Goal: Task Accomplishment & Management: Manage account settings

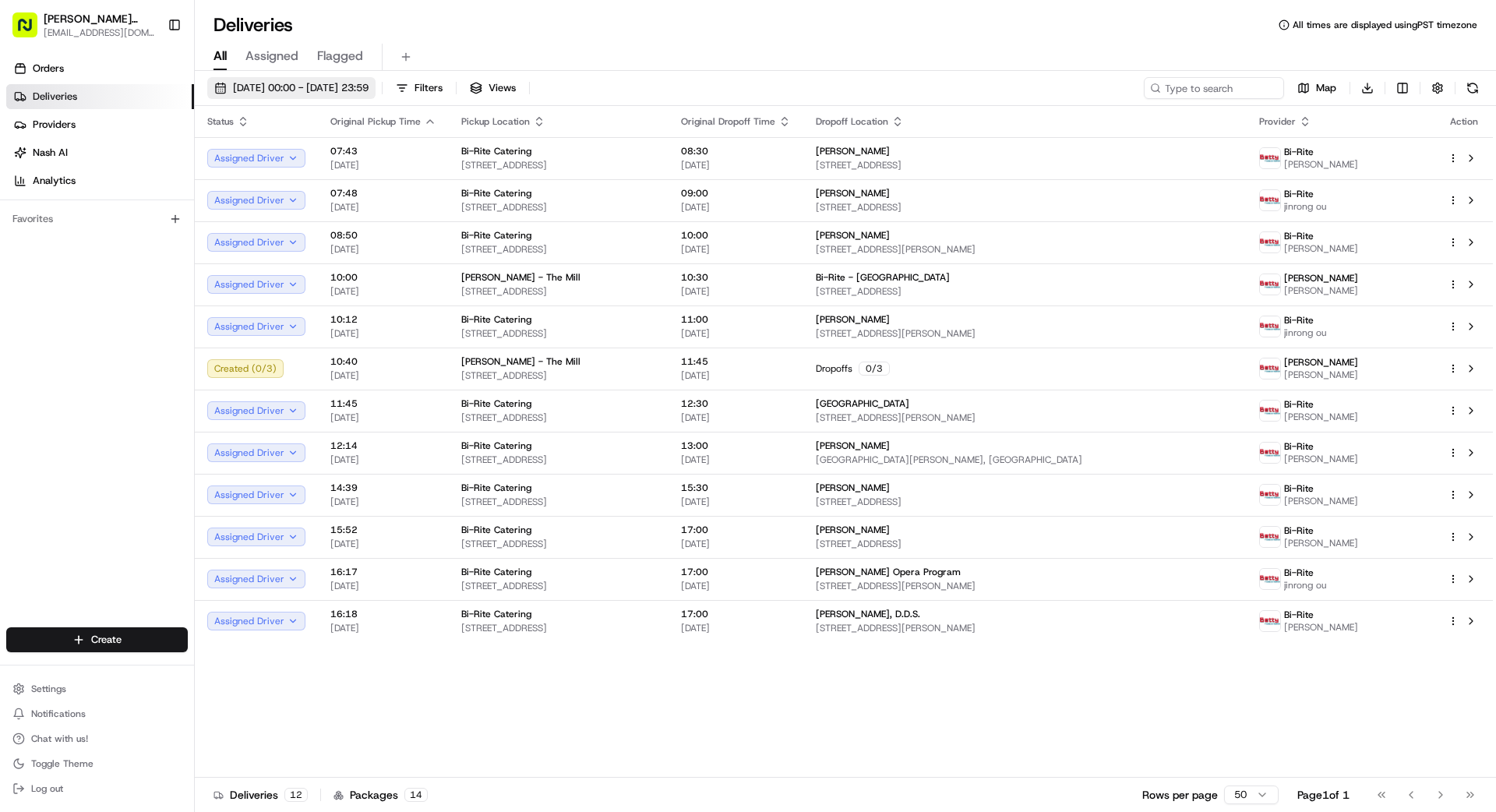
click at [266, 88] on span "[DATE] 00:00 - [DATE] 23:59" at bounding box center [300, 87] width 136 height 14
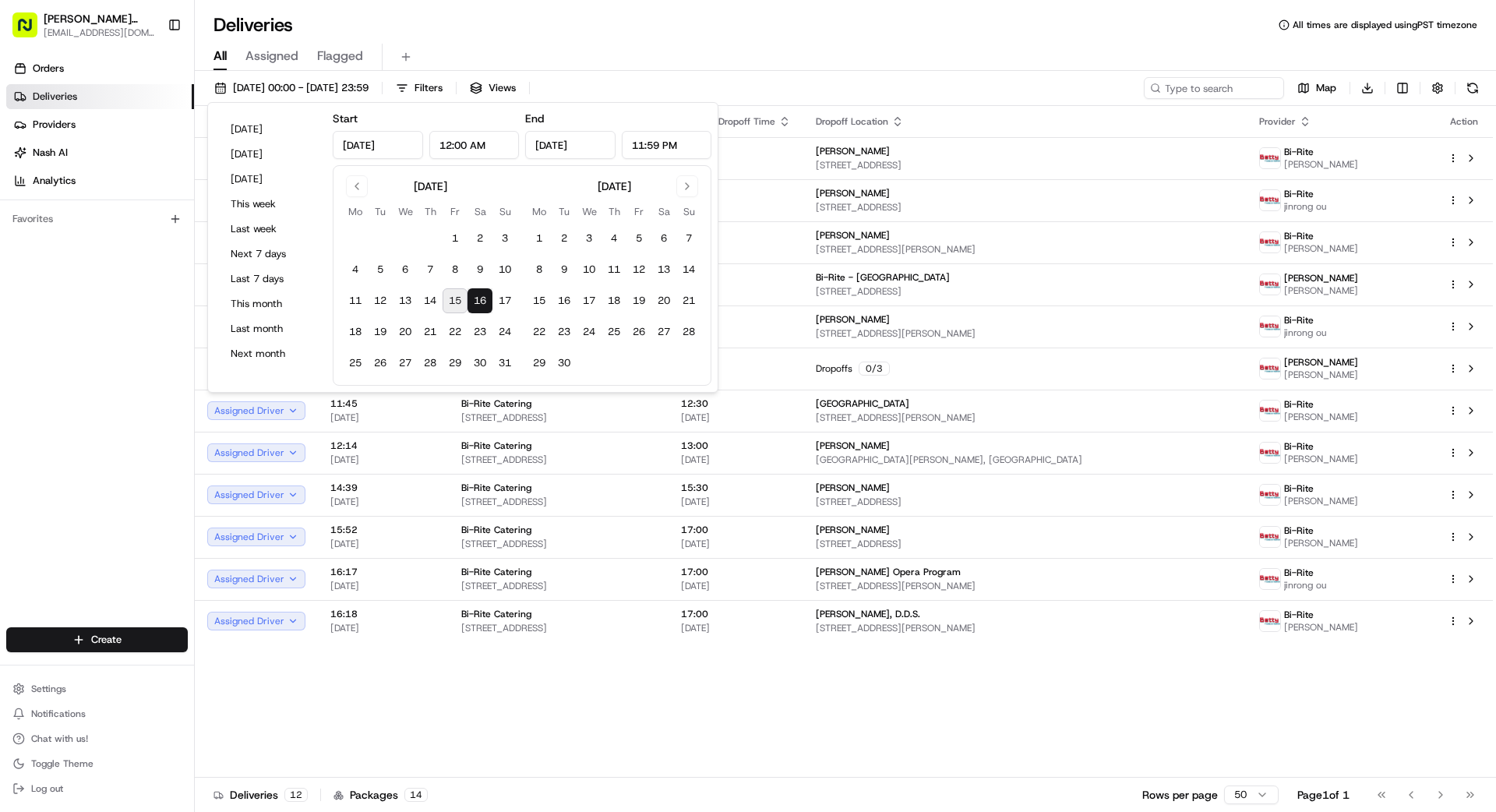
click at [457, 297] on button "15" at bounding box center [455, 301] width 25 height 25
type input "[DATE]"
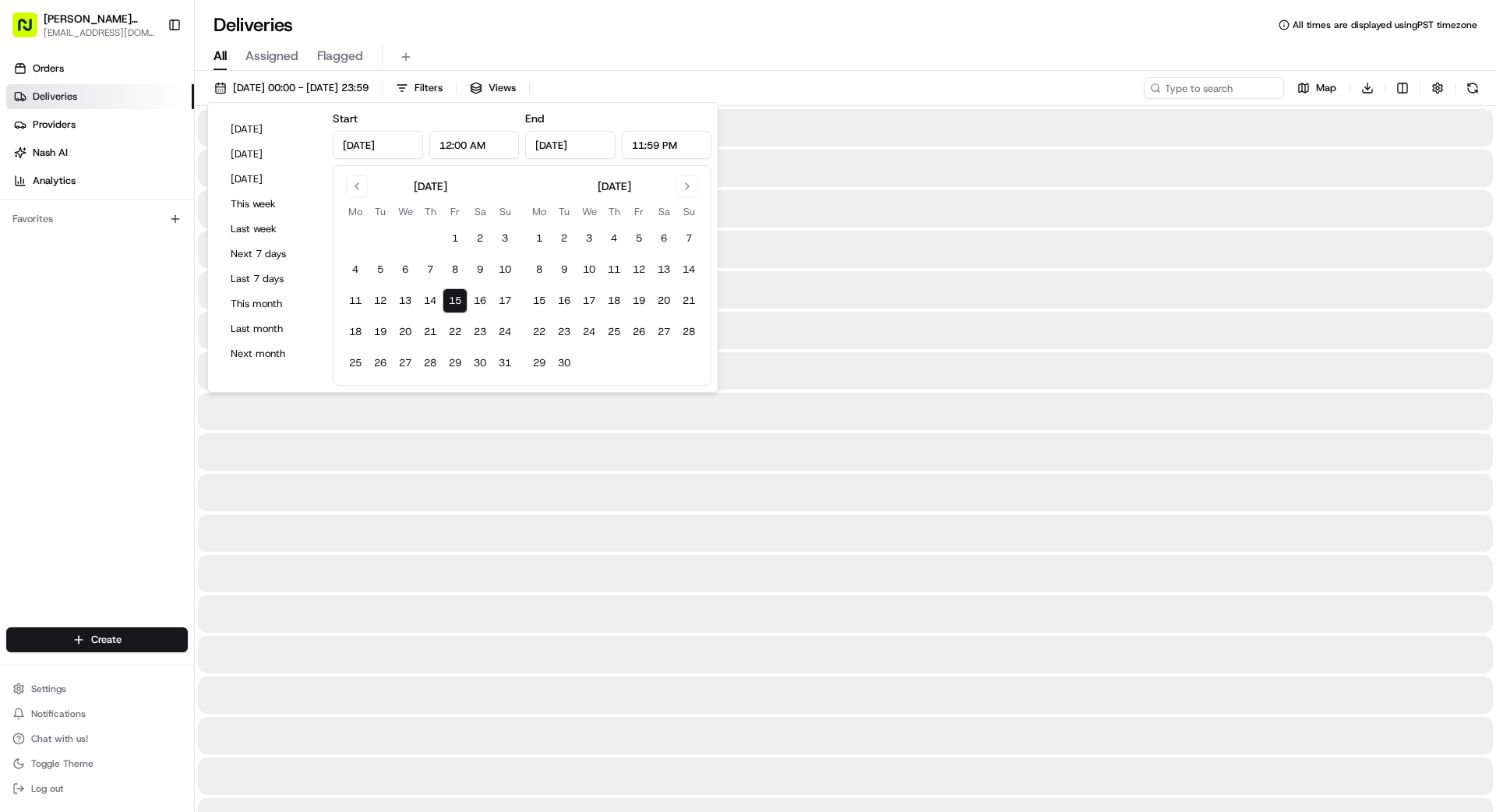
click at [104, 368] on div "Orders Deliveries Providers [PERSON_NAME] Analytics Favorites" at bounding box center [97, 344] width 194 height 587
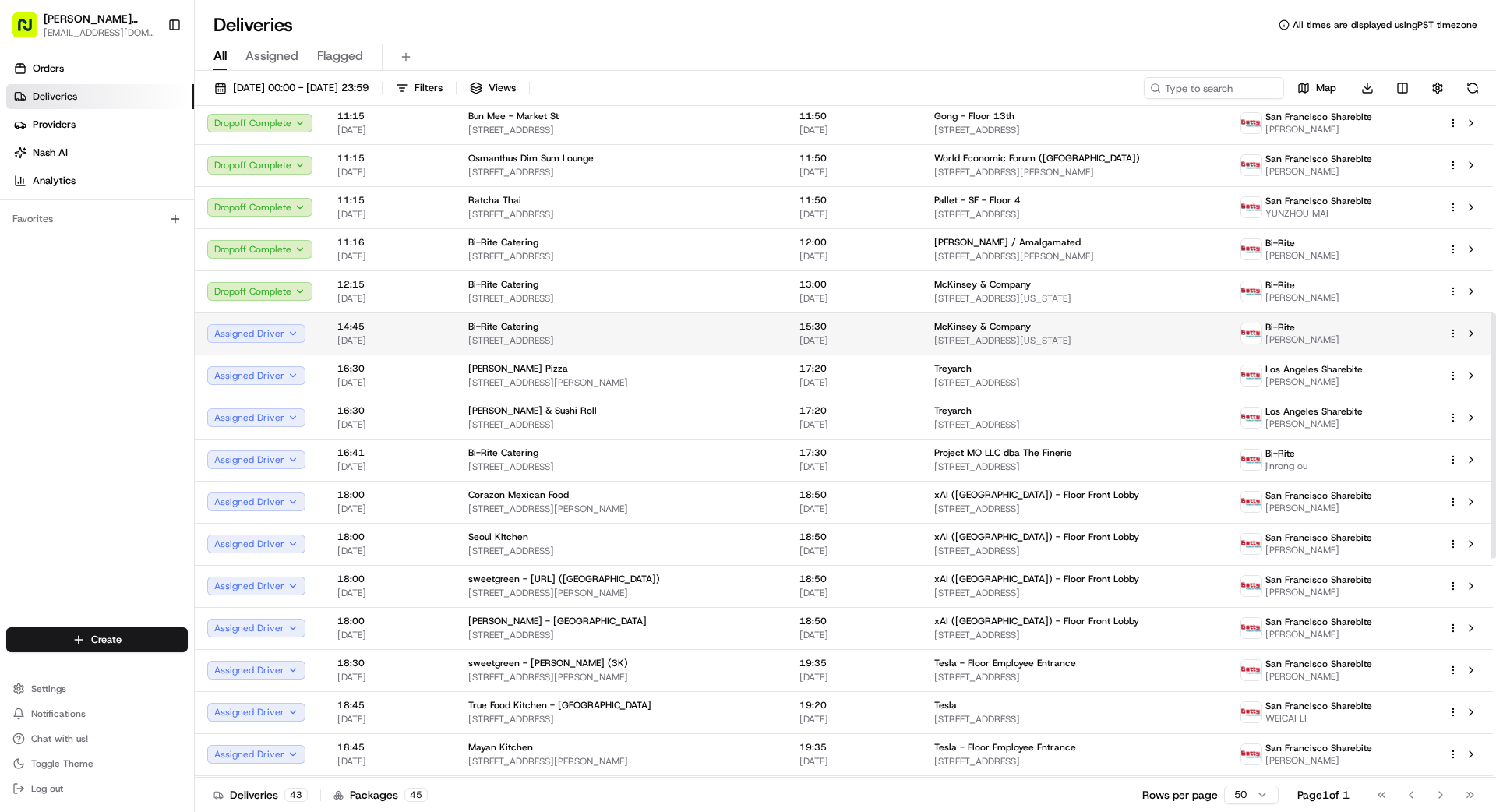
scroll to position [1169, 0]
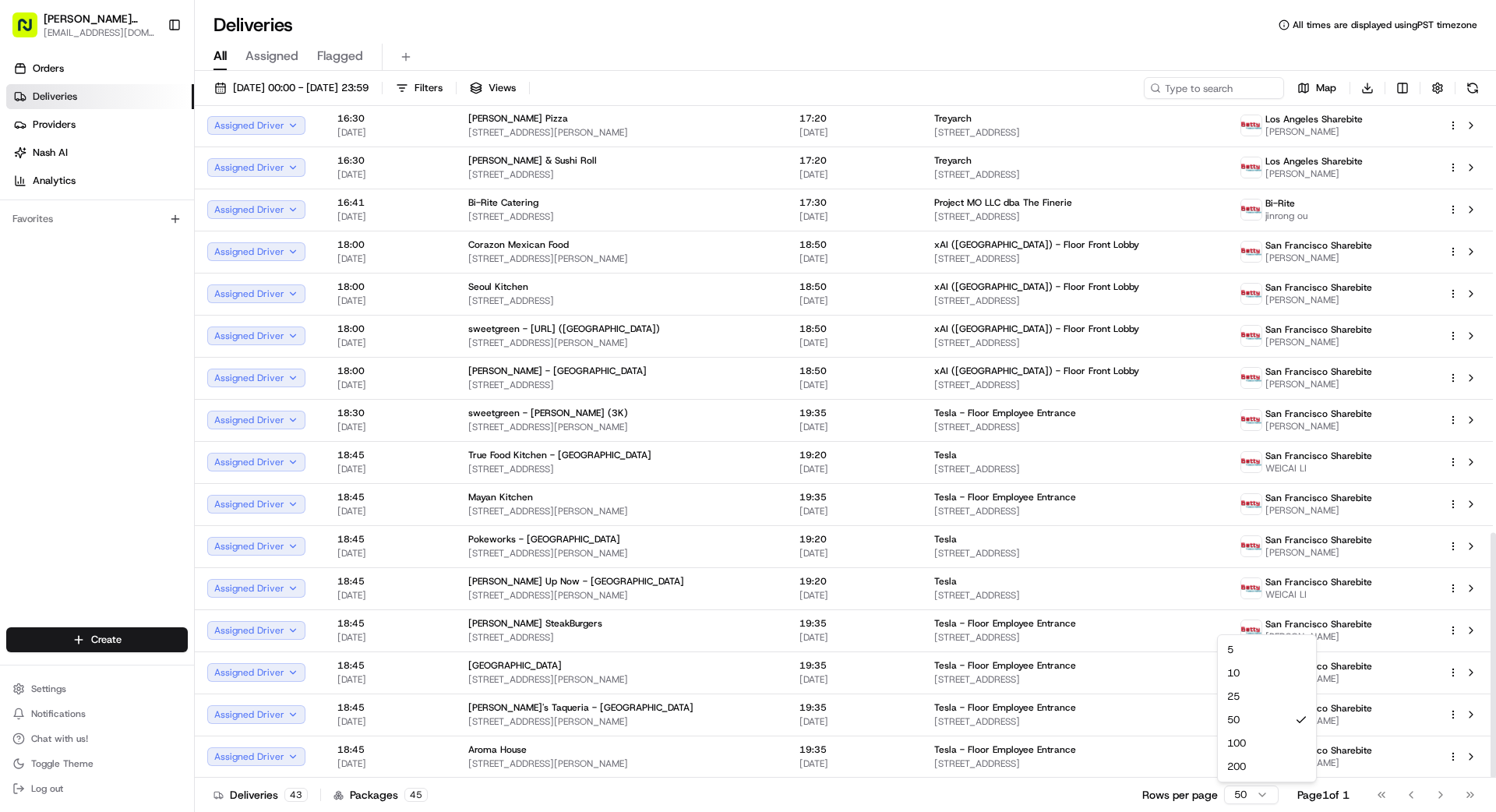
click at [1257, 797] on html "[PERSON_NAME] Transportation [EMAIL_ADDRESS][DOMAIN_NAME] Toggle Sidebar Orders…" at bounding box center [748, 406] width 1496 height 812
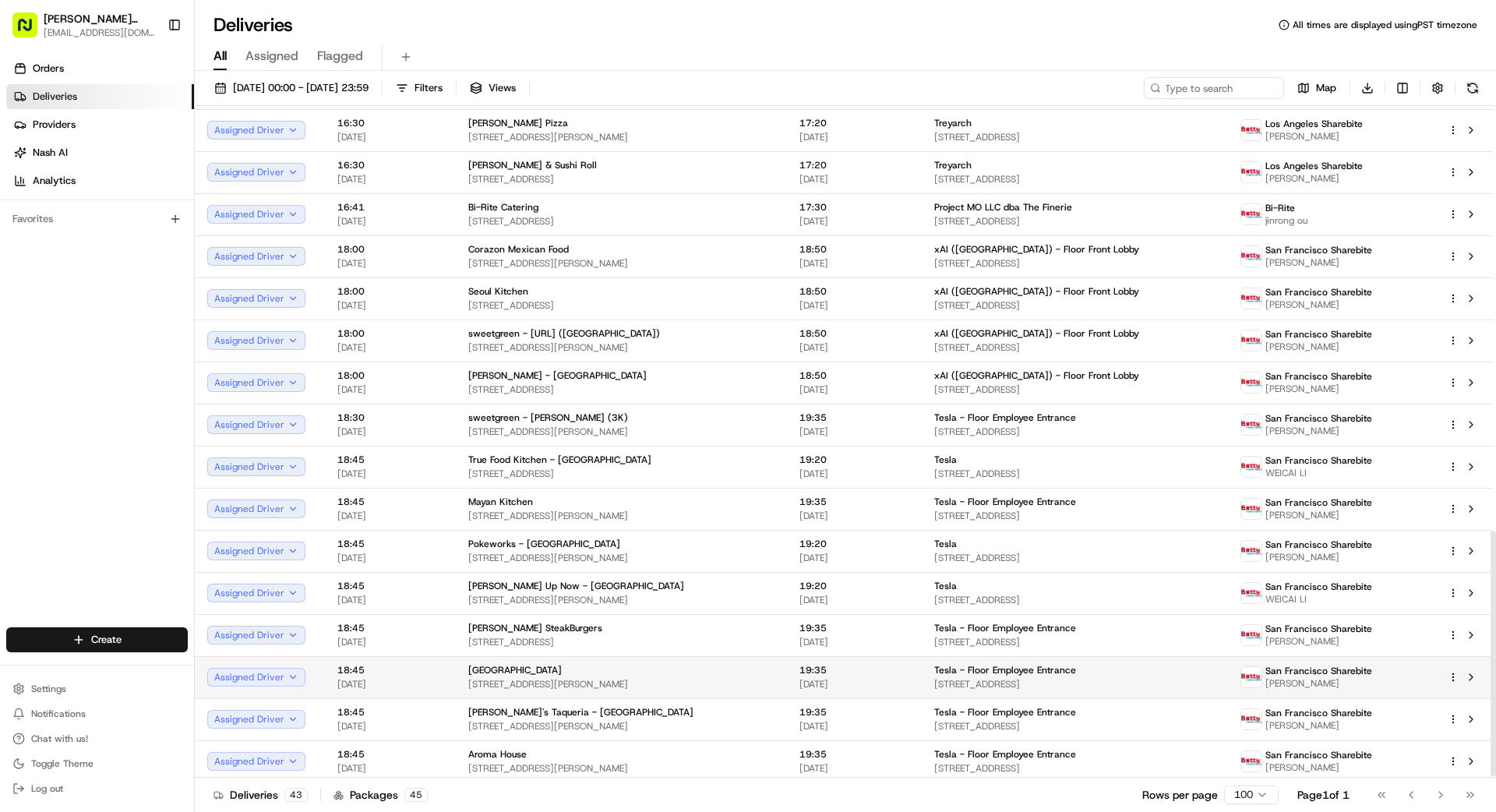
scroll to position [1169, 0]
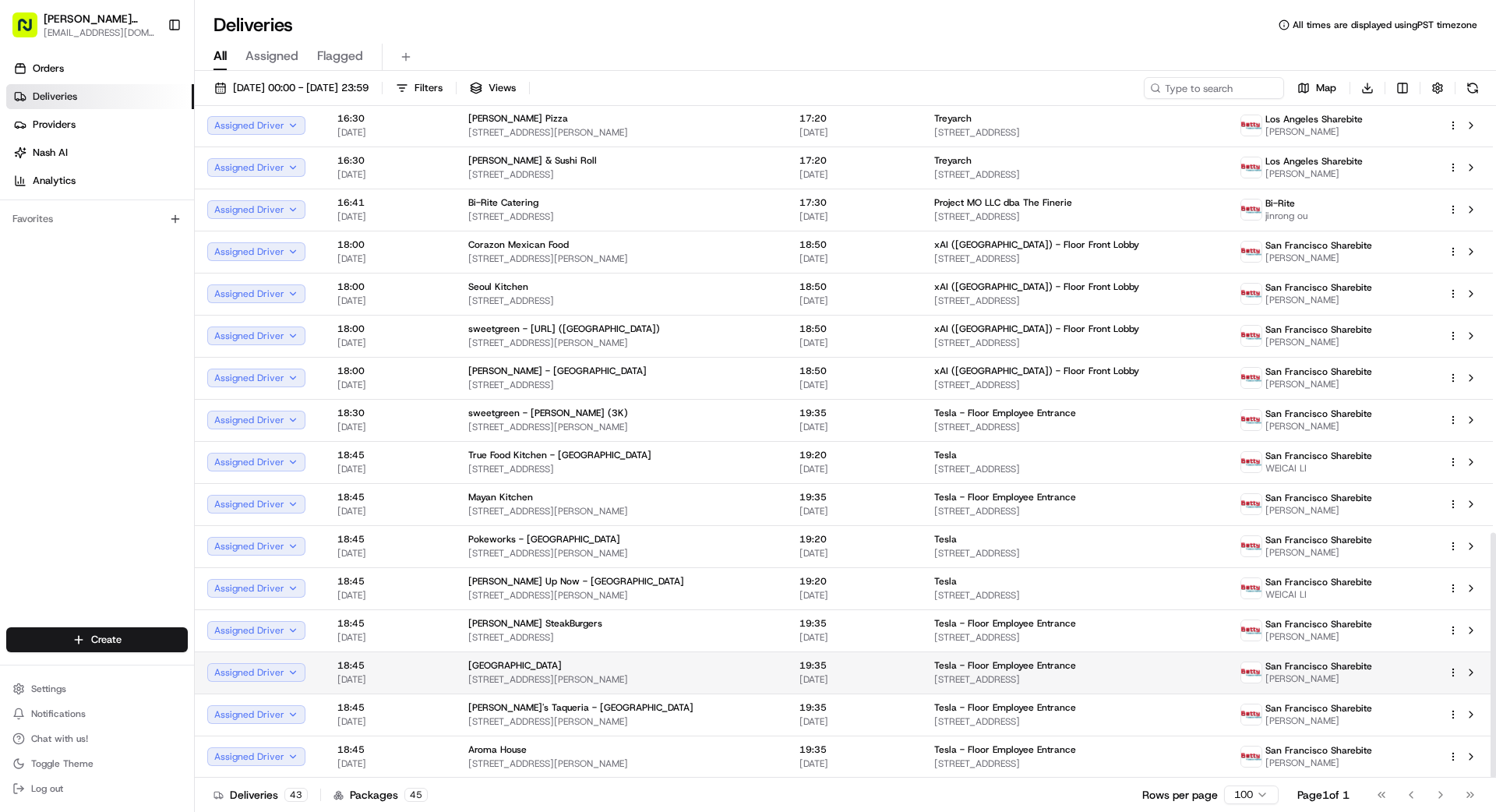
click at [1450, 673] on html "[PERSON_NAME] Transportation [EMAIL_ADDRESS][DOMAIN_NAME] Toggle Sidebar Orders…" at bounding box center [748, 406] width 1496 height 812
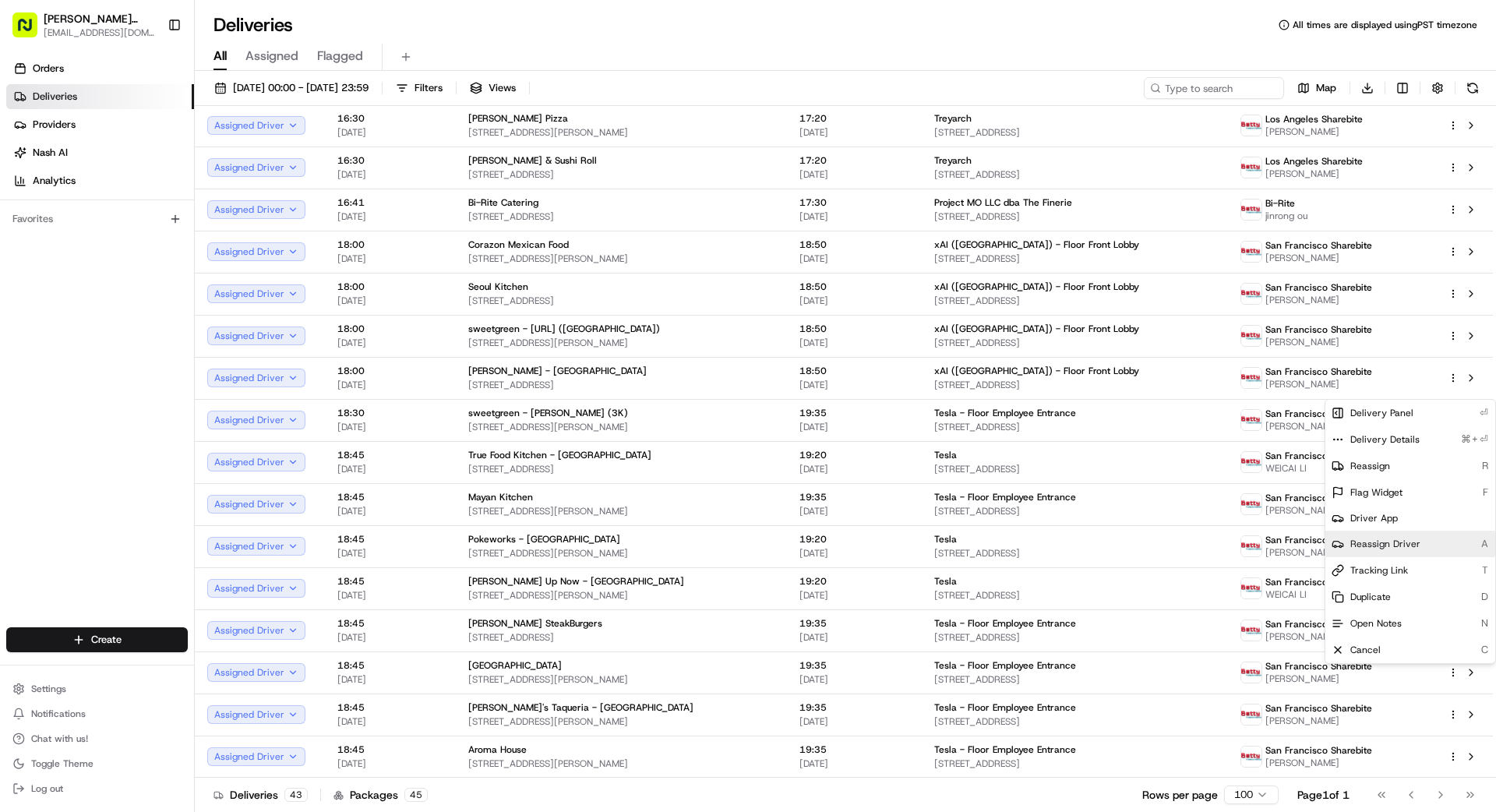
click at [1374, 547] on span "Reassign Driver" at bounding box center [1386, 543] width 70 height 12
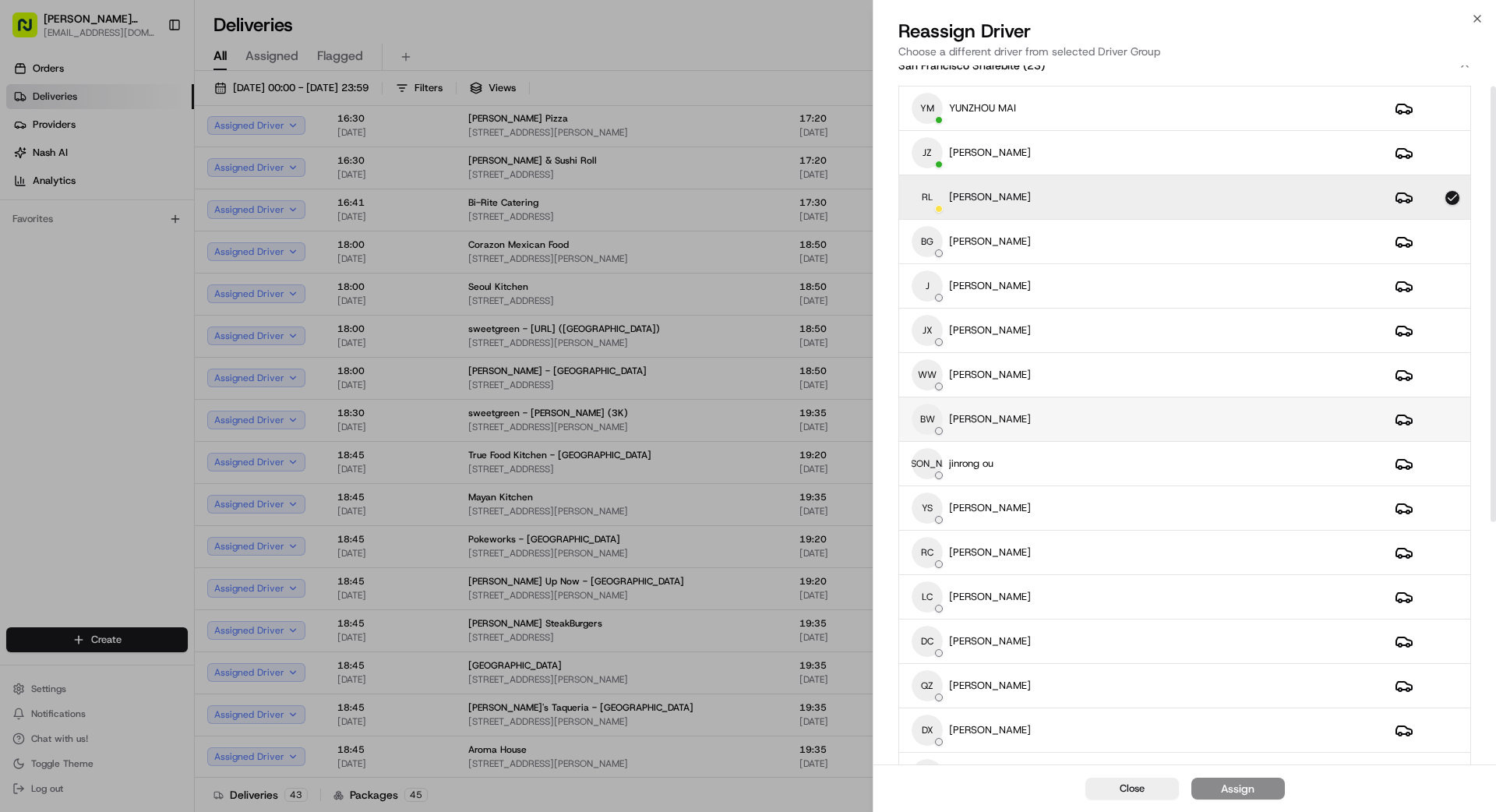
scroll to position [38, 0]
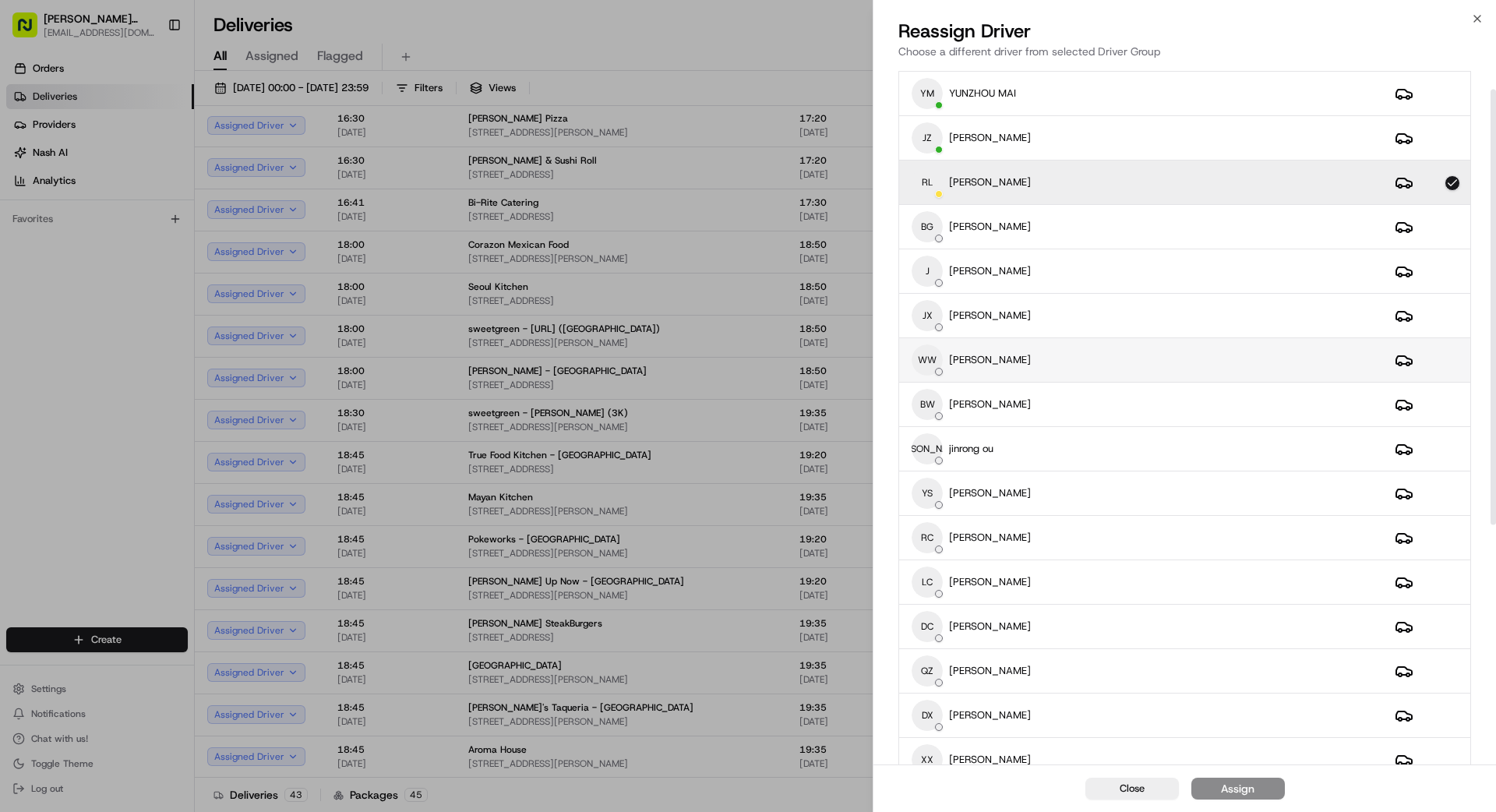
click at [1056, 363] on div "WW weishing [PERSON_NAME]" at bounding box center [1141, 360] width 458 height 31
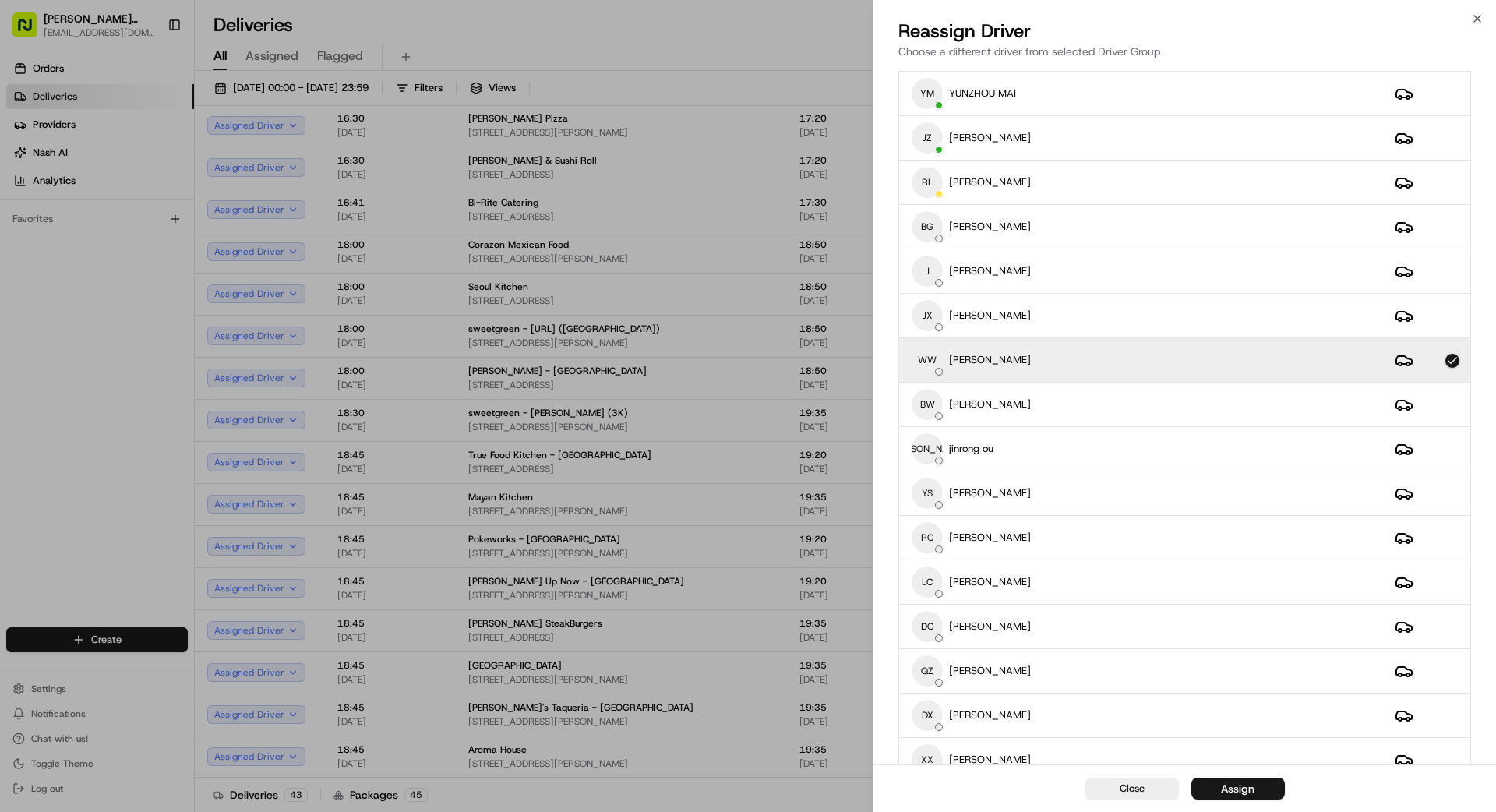
click at [1266, 792] on button "Assign" at bounding box center [1239, 788] width 93 height 22
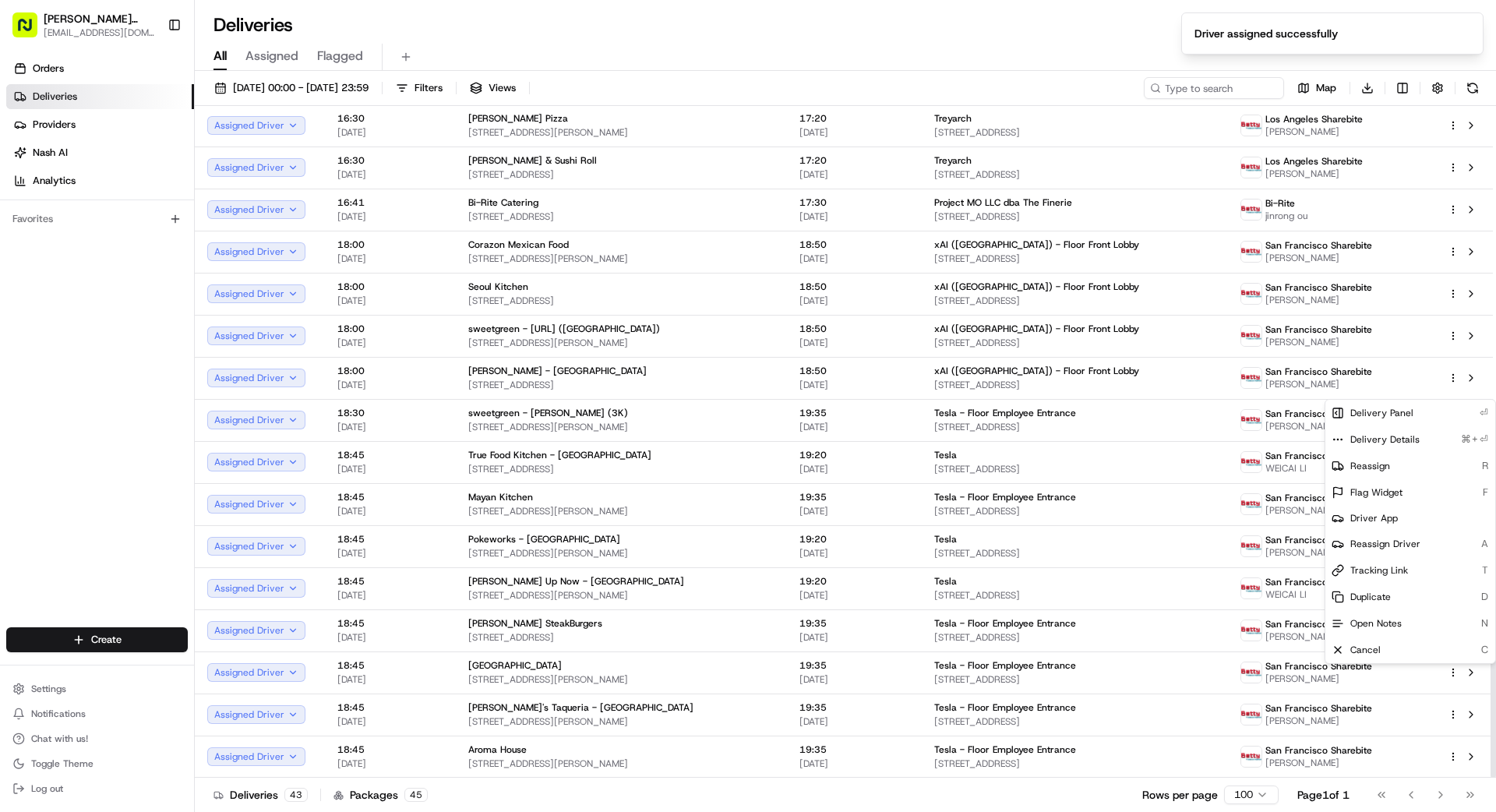
click at [101, 504] on div "Orders Deliveries Providers [PERSON_NAME] Analytics Favorites" at bounding box center [97, 344] width 194 height 587
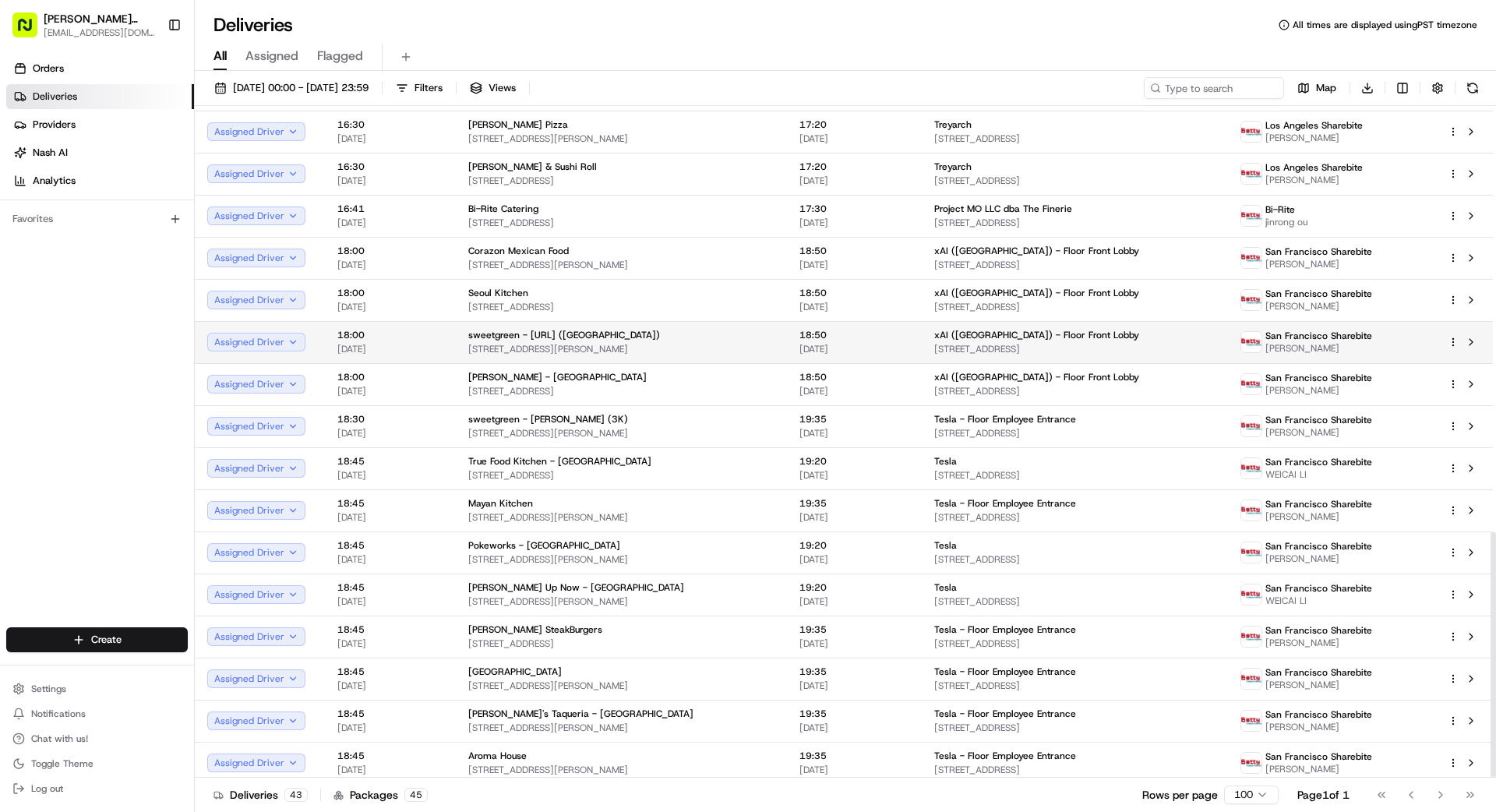
scroll to position [1169, 0]
